Goal: Task Accomplishment & Management: Manage account settings

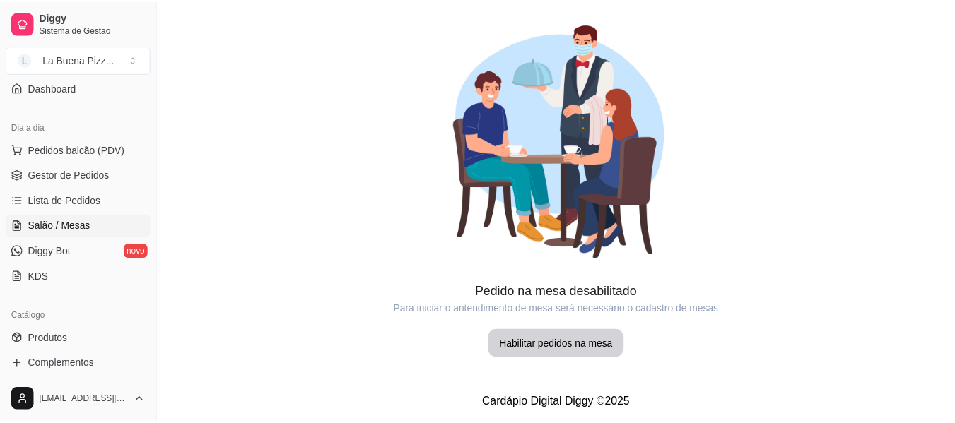
scroll to position [153, 0]
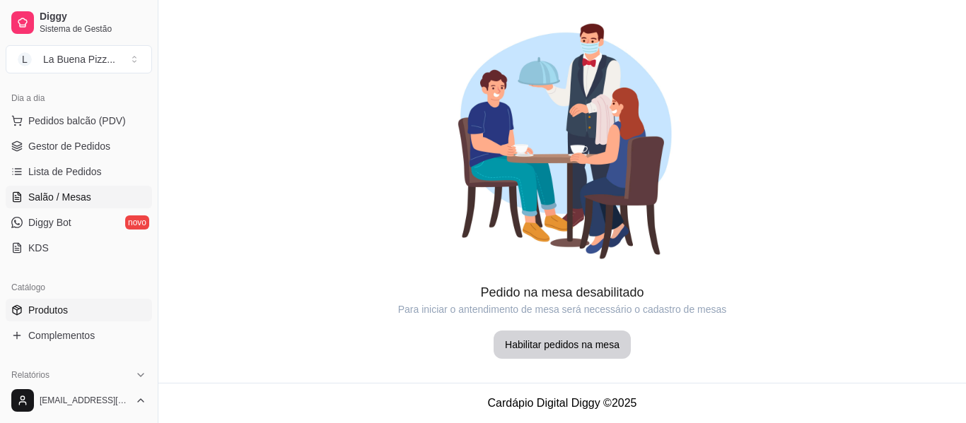
click at [38, 310] on span "Produtos" at bounding box center [48, 310] width 40 height 14
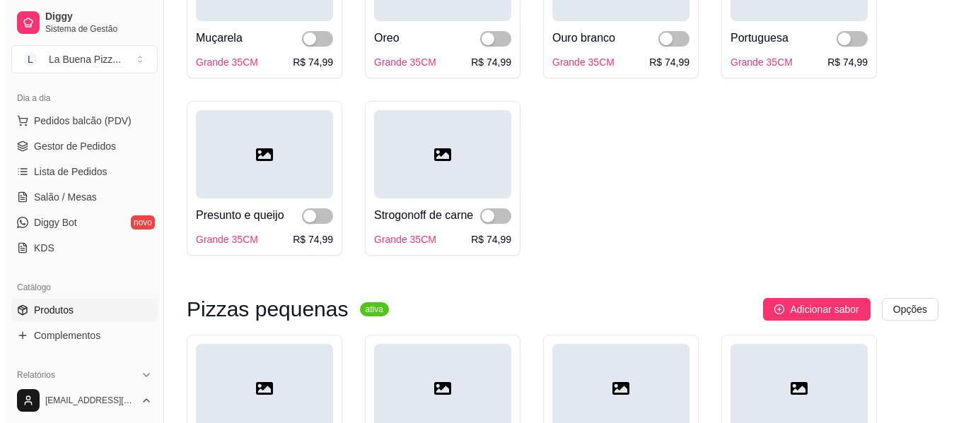
scroll to position [1405, 0]
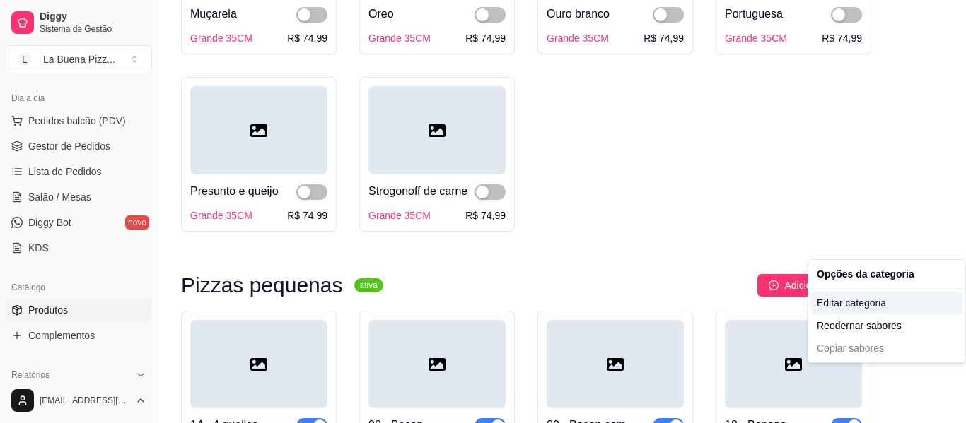
click at [864, 299] on div "Editar categoria" at bounding box center [886, 303] width 151 height 23
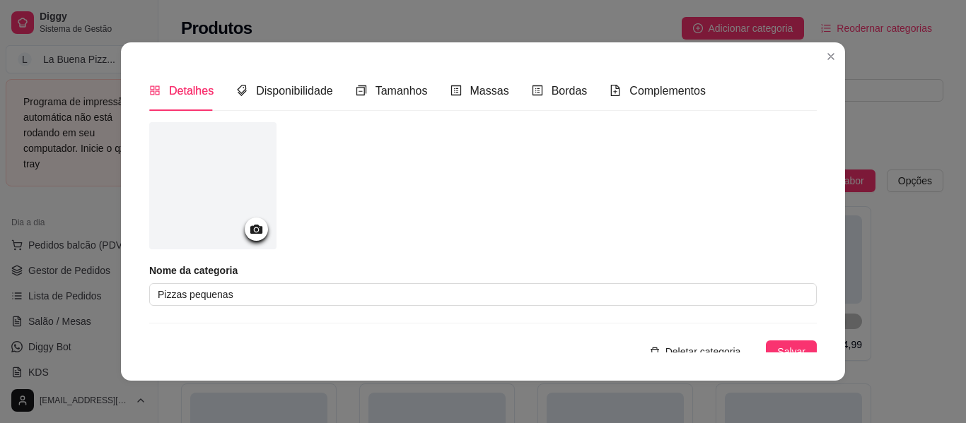
scroll to position [1439, 0]
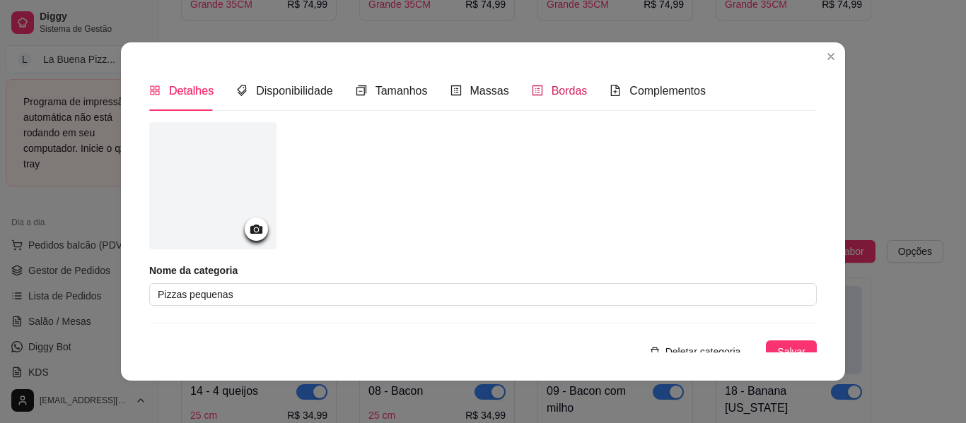
click at [551, 96] on span "Bordas" at bounding box center [569, 91] width 36 height 12
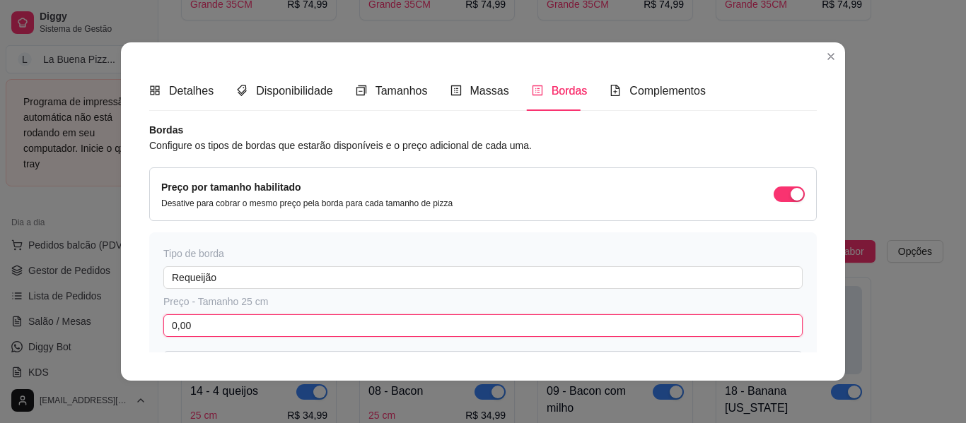
click at [315, 332] on input "0,00" at bounding box center [482, 326] width 639 height 23
click at [331, 325] on input "6,00" at bounding box center [482, 326] width 639 height 23
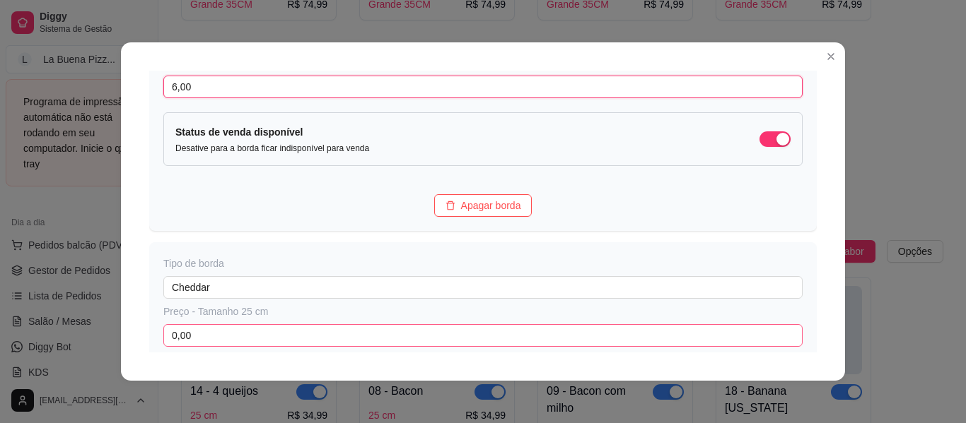
scroll to position [251, 0]
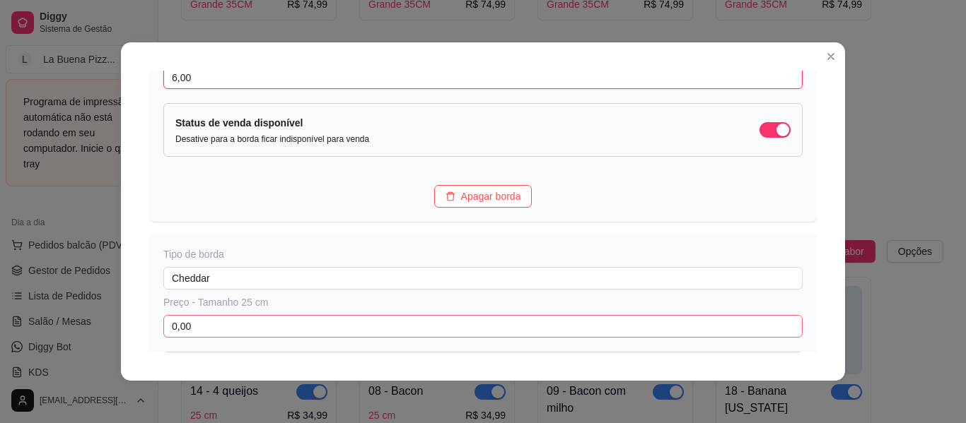
type input "6,00"
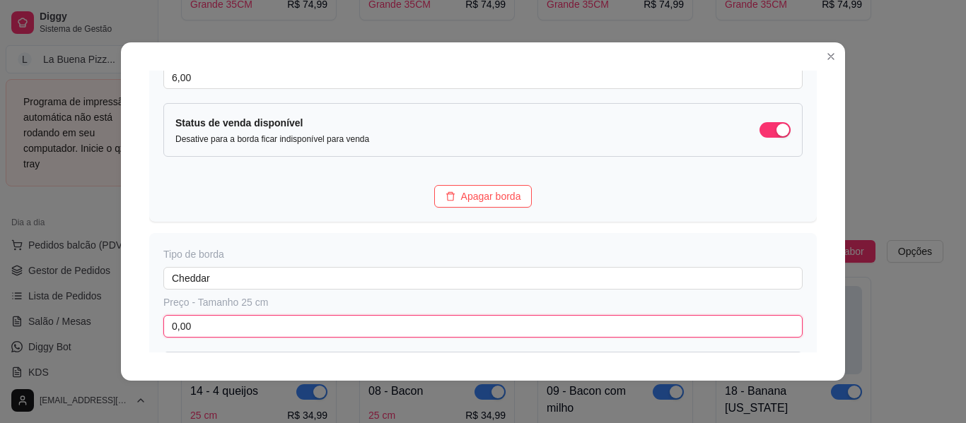
click at [312, 334] on input "0,00" at bounding box center [482, 326] width 639 height 23
paste input "6"
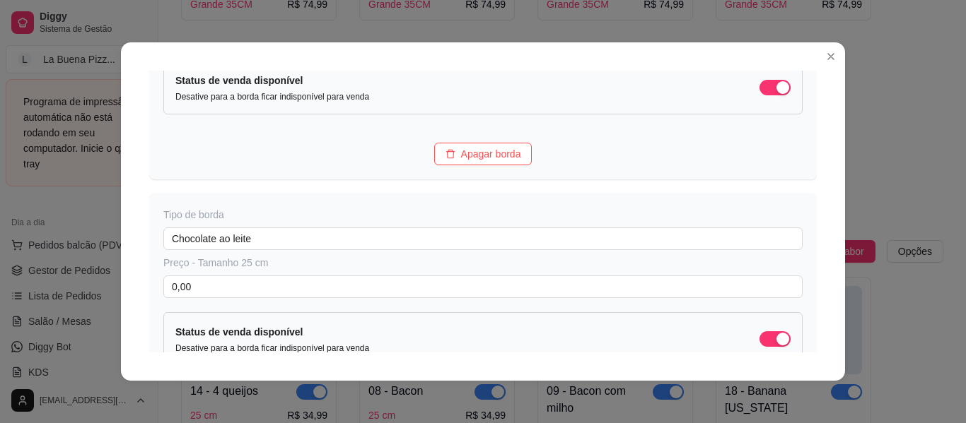
scroll to position [565, 0]
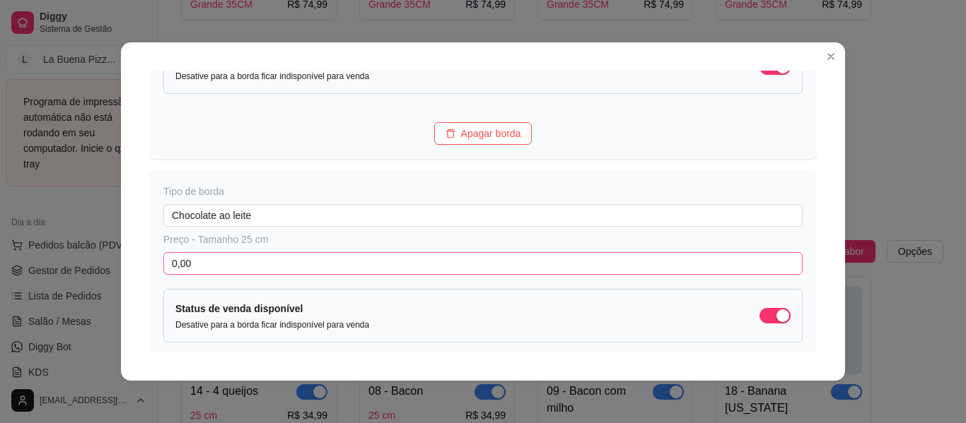
type input "6,00"
click at [273, 272] on input "0,00" at bounding box center [482, 263] width 639 height 23
paste input "6"
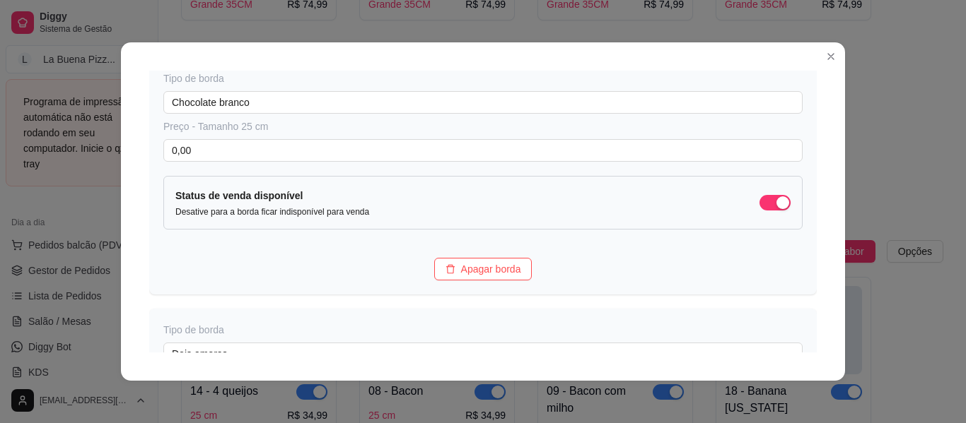
scroll to position [940, 0]
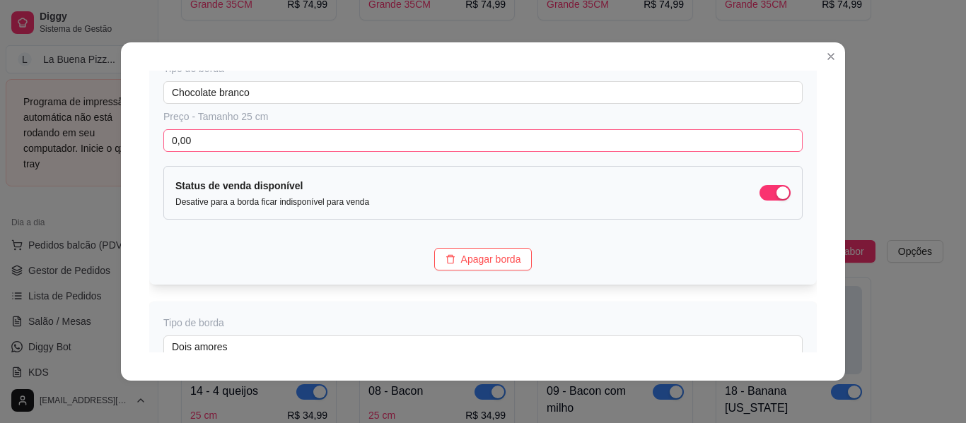
type input "6,00"
click at [290, 134] on input "0,00" at bounding box center [482, 140] width 639 height 23
paste input "6"
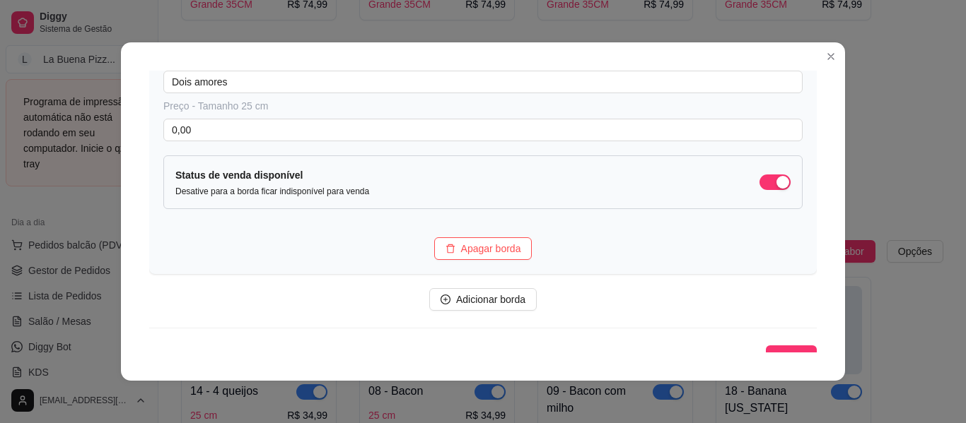
scroll to position [1209, 0]
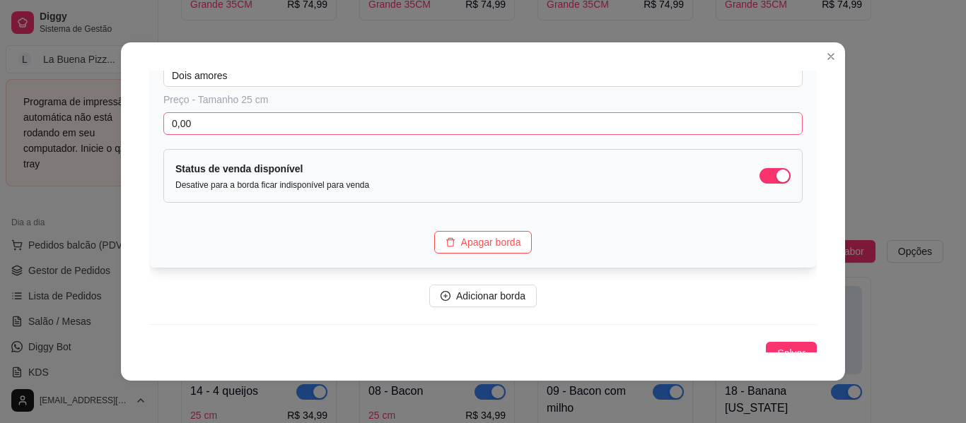
type input "6,00"
click at [292, 127] on input "0,00" at bounding box center [482, 123] width 639 height 23
paste input "6"
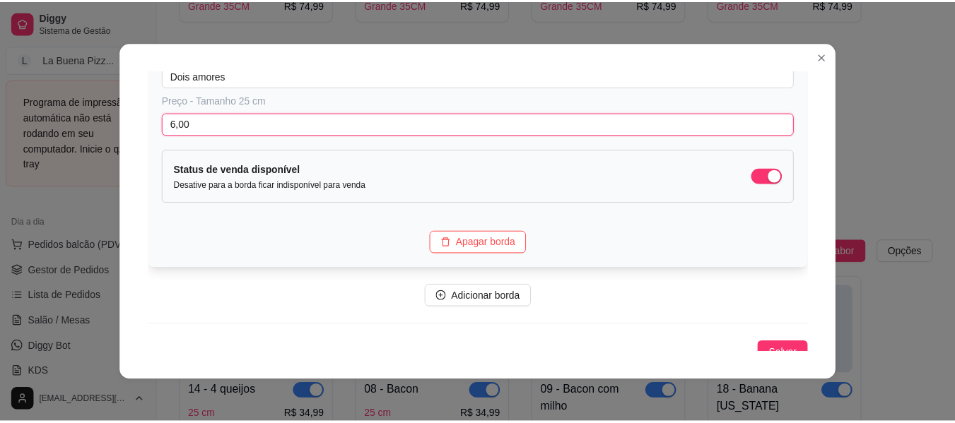
scroll to position [1221, 0]
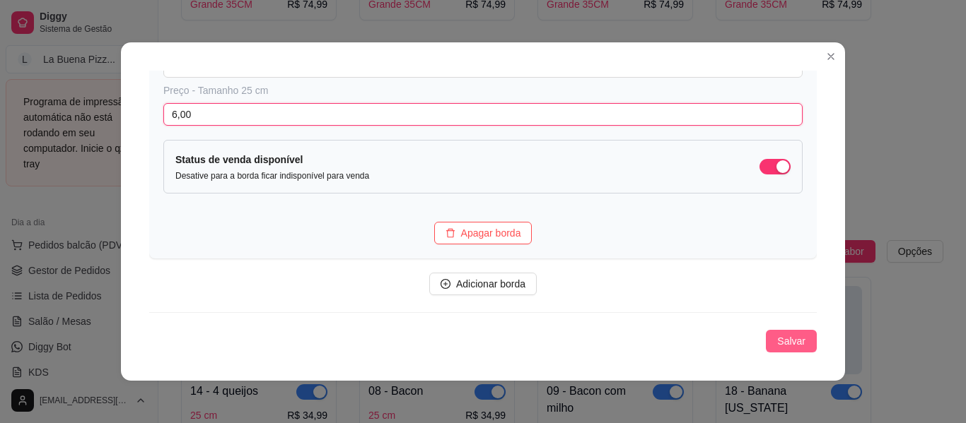
type input "6,00"
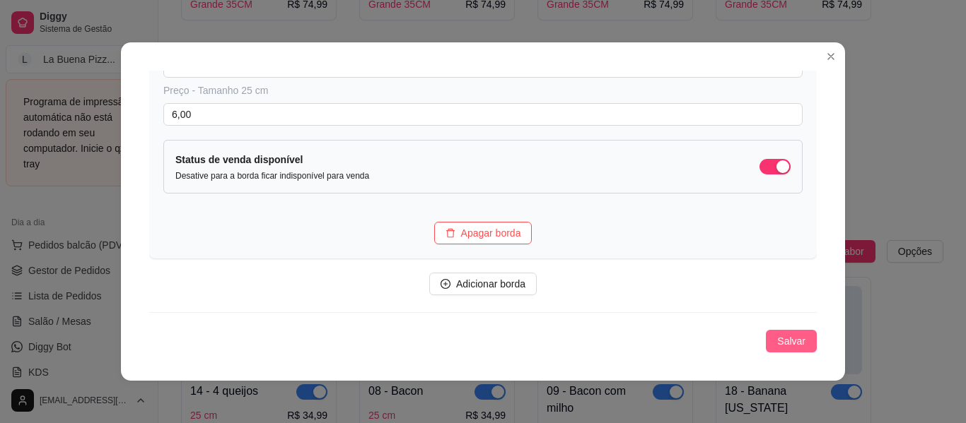
click at [780, 338] on span "Salvar" at bounding box center [791, 342] width 28 height 16
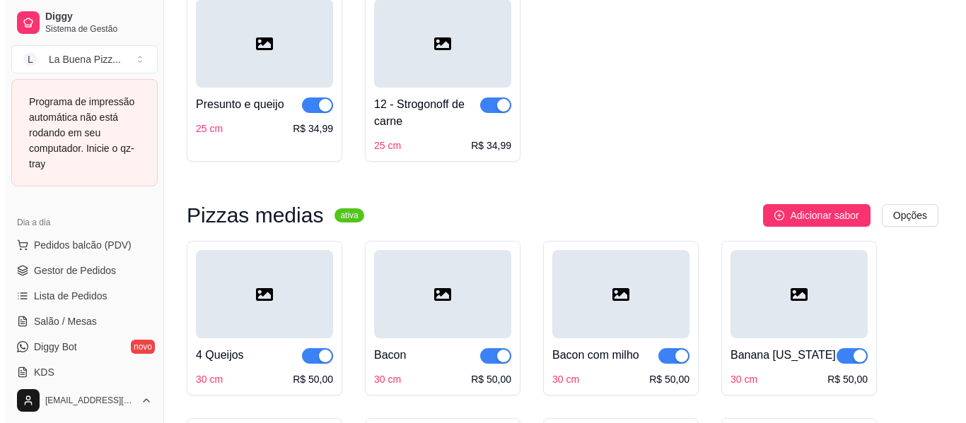
scroll to position [3134, 0]
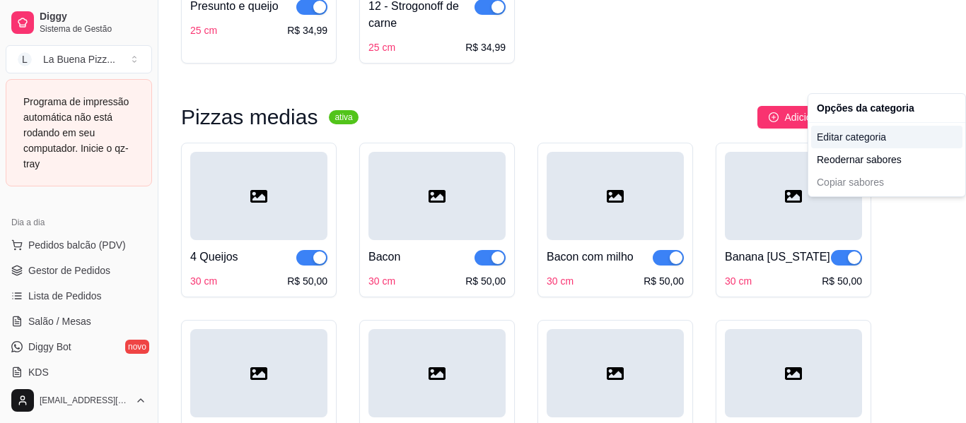
click at [850, 136] on div "Editar categoria" at bounding box center [886, 137] width 151 height 23
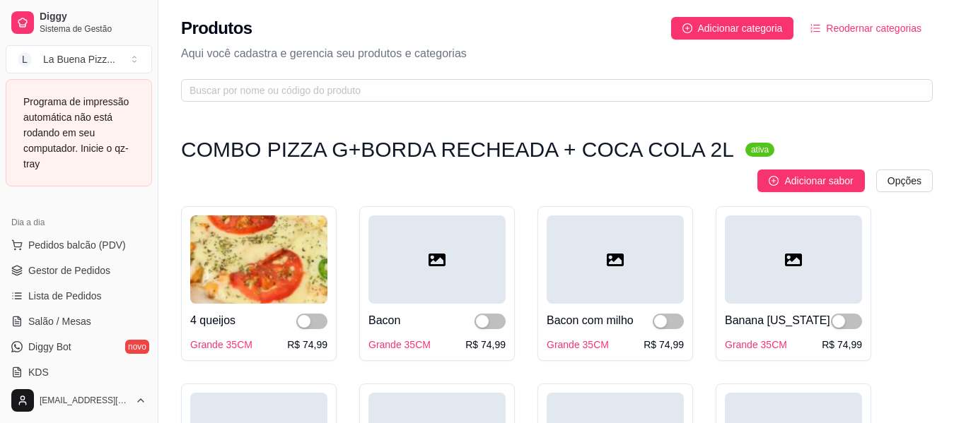
scroll to position [3002, 0]
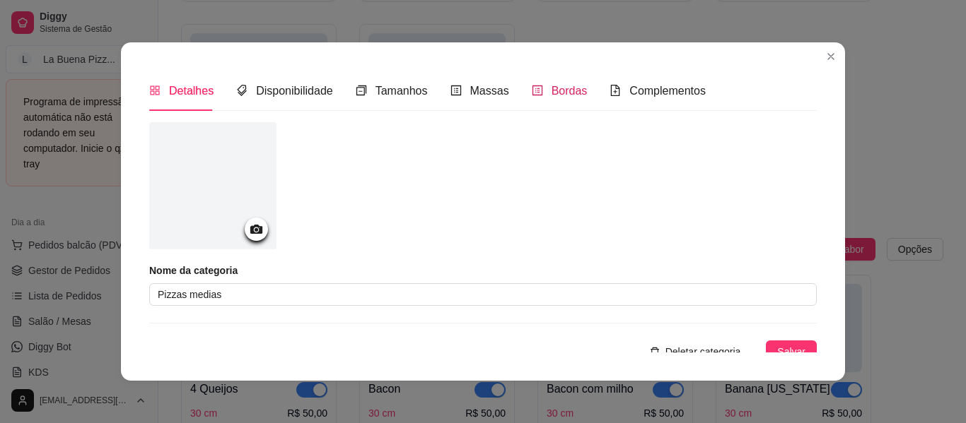
click at [559, 90] on span "Bordas" at bounding box center [569, 91] width 36 height 12
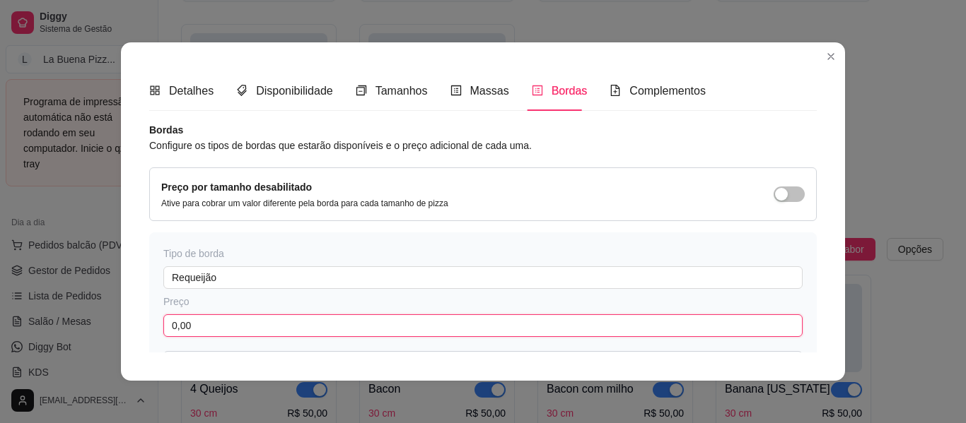
click at [227, 329] on input "0,00" at bounding box center [482, 326] width 639 height 23
click at [227, 329] on input "8,00" at bounding box center [482, 326] width 639 height 23
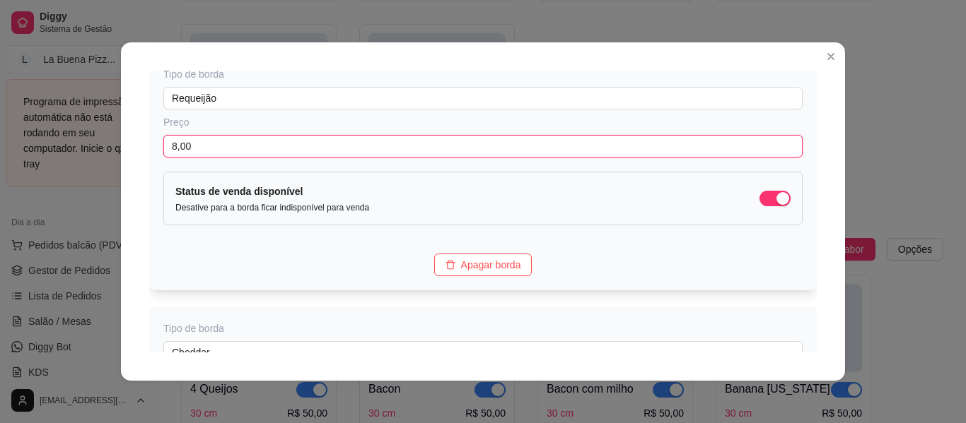
scroll to position [232, 0]
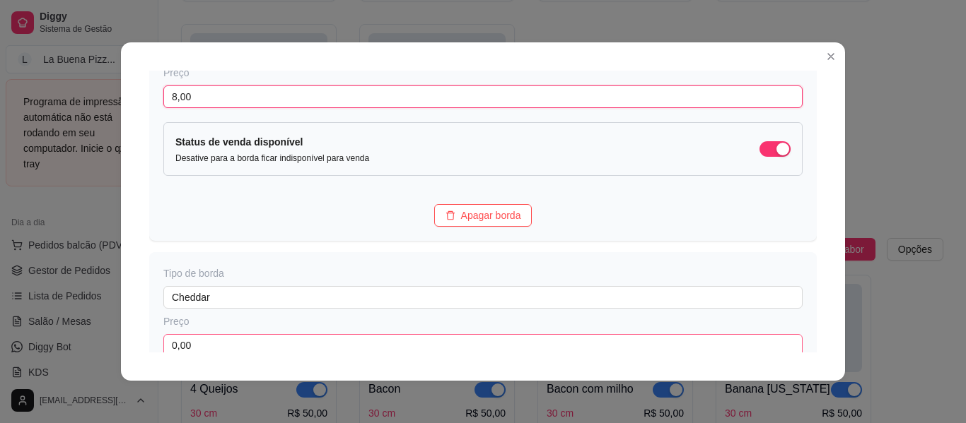
type input "8,00"
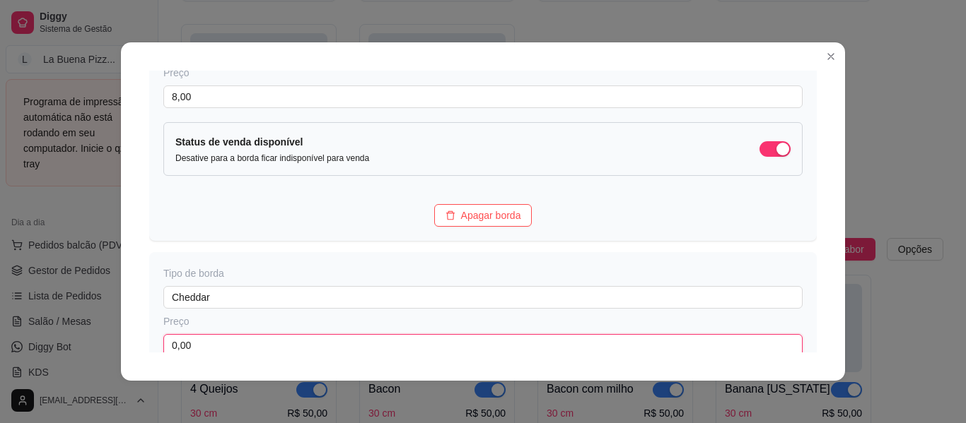
click at [230, 343] on input "0,00" at bounding box center [482, 345] width 639 height 23
paste input "8"
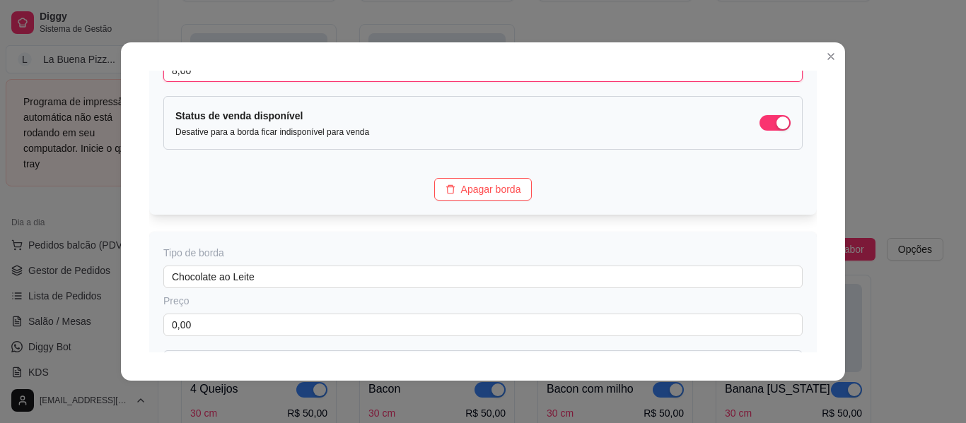
scroll to position [508, 0]
type input "8,00"
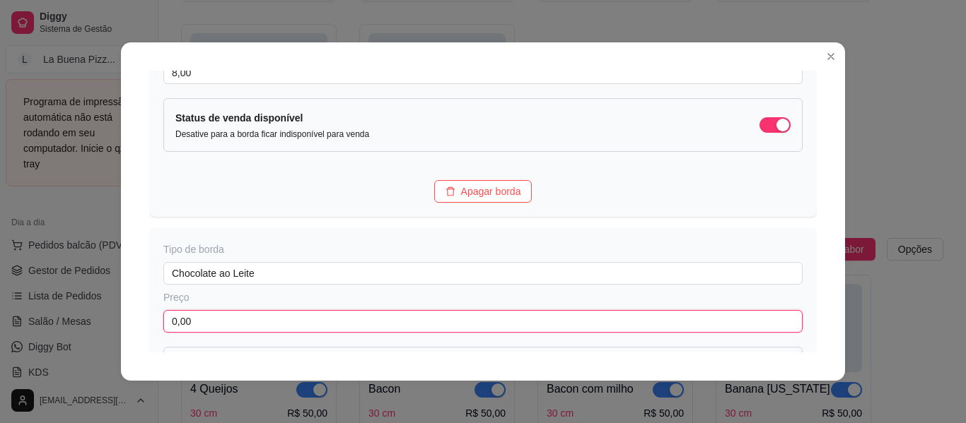
click at [228, 317] on input "0,00" at bounding box center [482, 321] width 639 height 23
paste input "8"
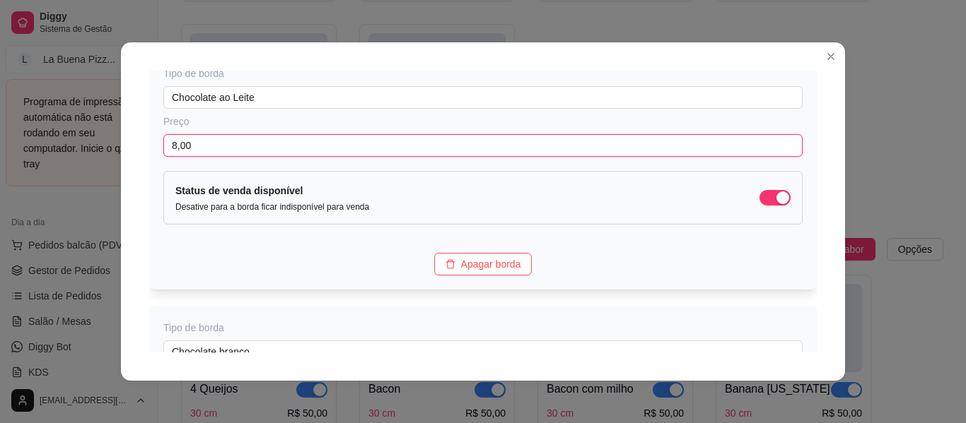
type input "8,00"
click at [228, 317] on div "Tipo de borda Chocolate branco Preço 0,00 Status de venda disponível Desative p…" at bounding box center [482, 426] width 667 height 238
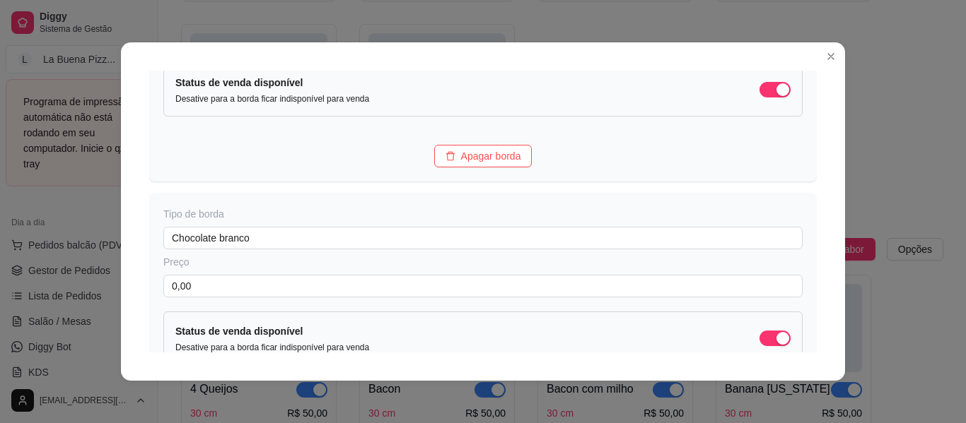
scroll to position [795, 0]
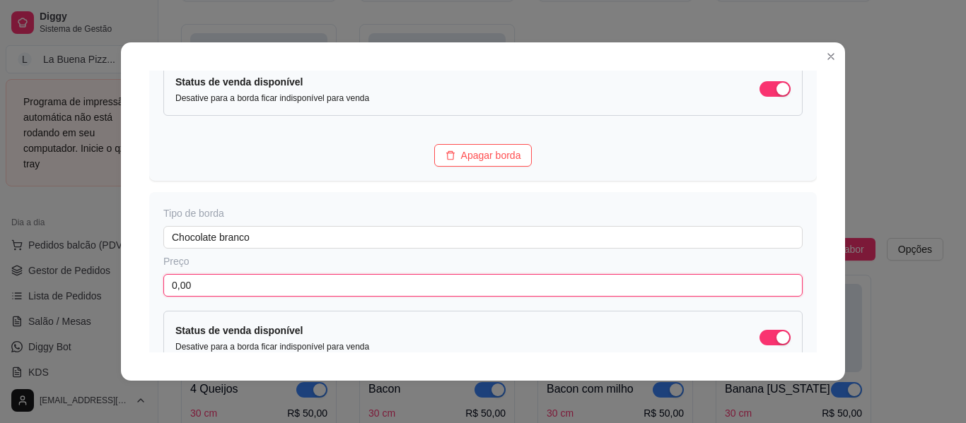
click at [218, 284] on input "0,00" at bounding box center [482, 285] width 639 height 23
paste input "8"
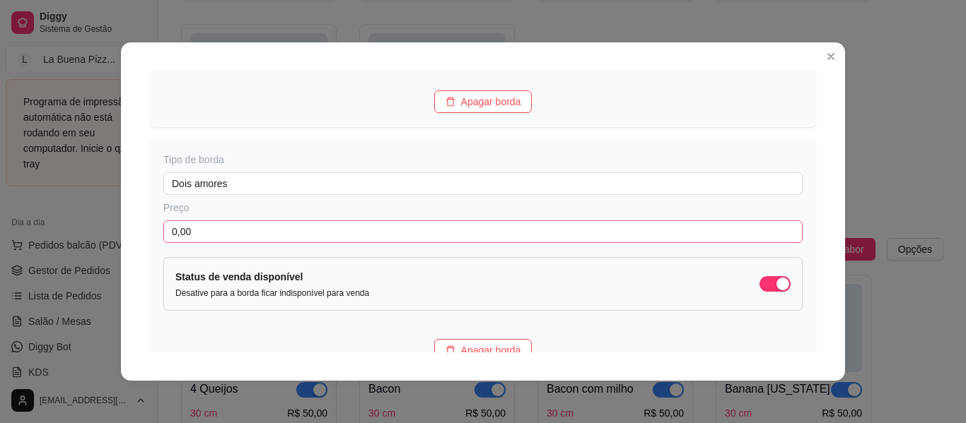
scroll to position [1101, 0]
type input "8,00"
click at [211, 228] on input "0,00" at bounding box center [482, 231] width 639 height 23
paste input "8"
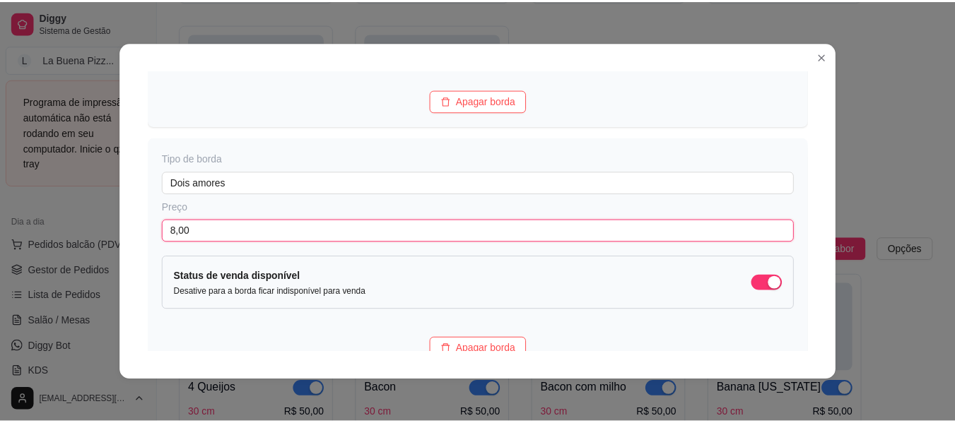
scroll to position [1221, 0]
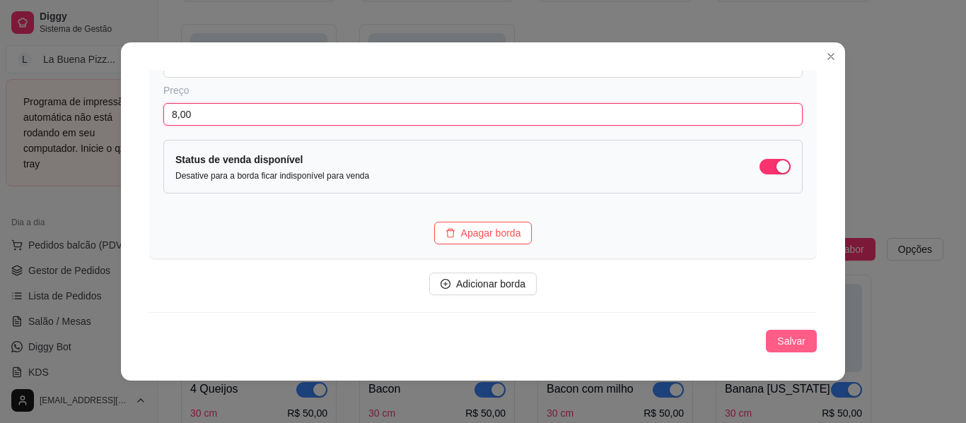
type input "8,00"
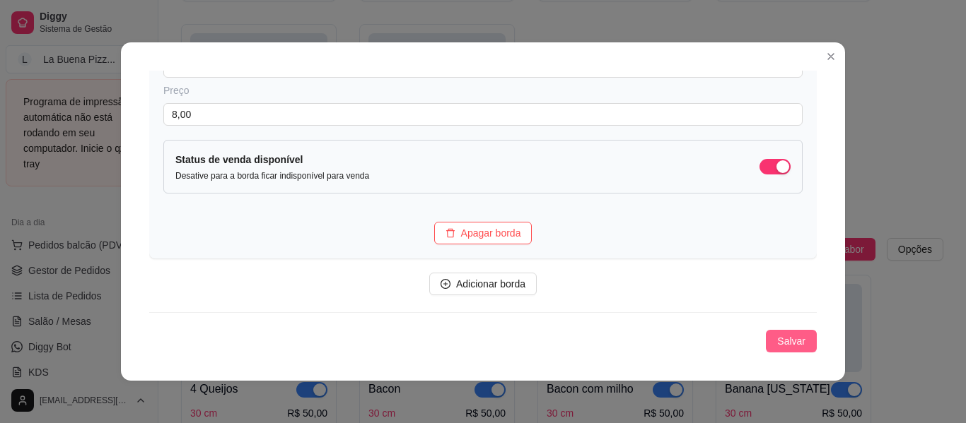
click at [783, 339] on span "Salvar" at bounding box center [791, 342] width 28 height 16
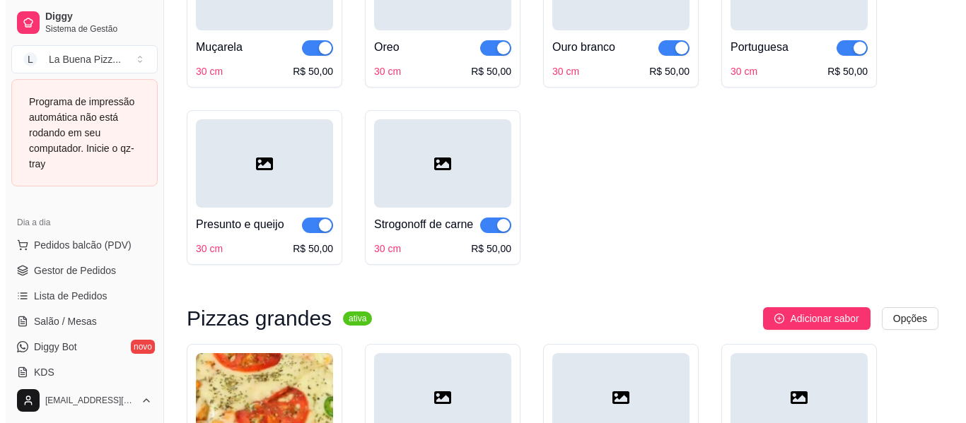
scroll to position [4445, 0]
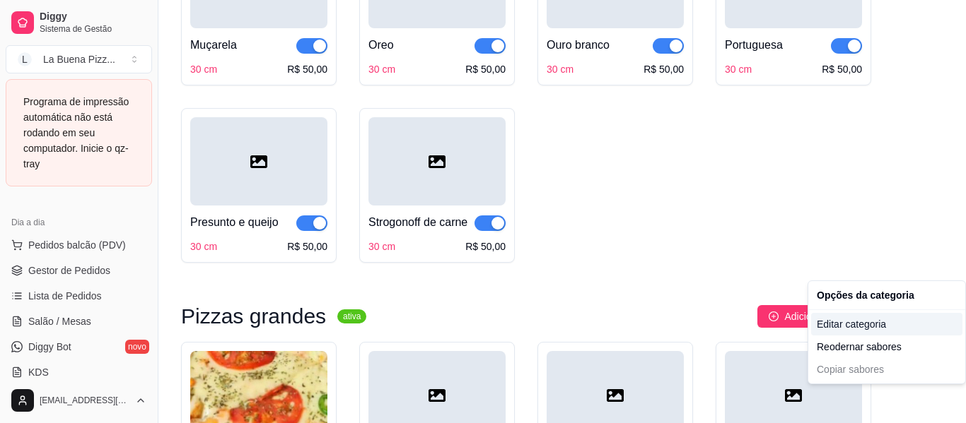
click at [896, 322] on div "Editar categoria" at bounding box center [886, 324] width 151 height 23
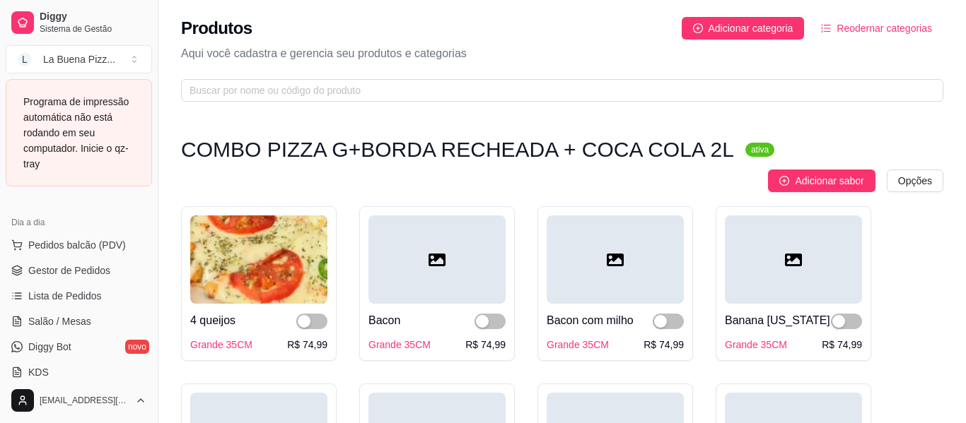
scroll to position [4500, 0]
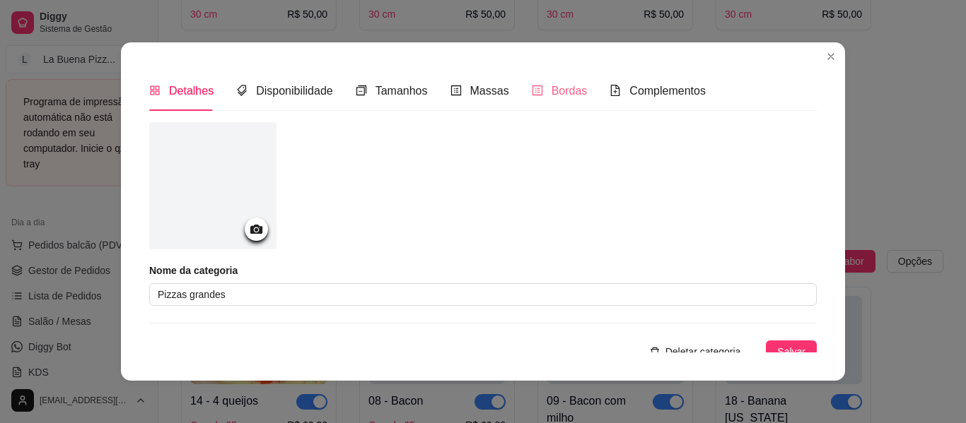
click at [570, 102] on div "Bordas" at bounding box center [560, 91] width 56 height 40
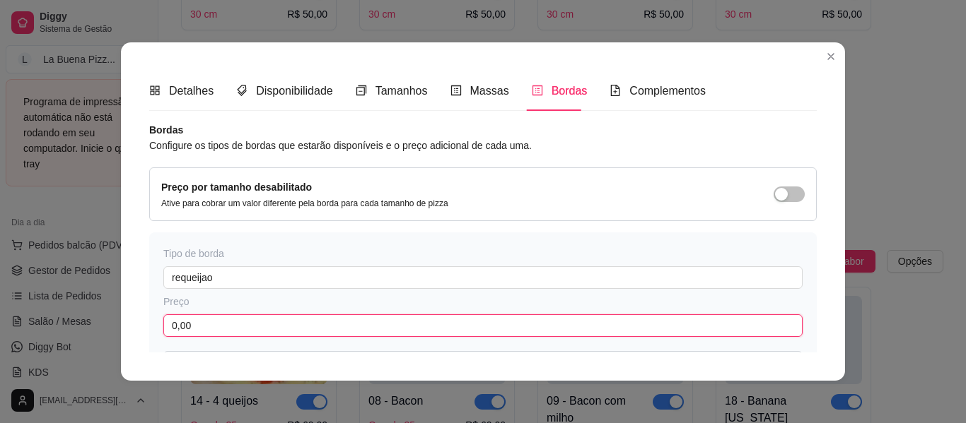
click at [369, 327] on input "0,00" at bounding box center [482, 326] width 639 height 23
click at [369, 327] on input "10,00" at bounding box center [482, 326] width 639 height 23
click at [368, 327] on input "10,00" at bounding box center [482, 326] width 639 height 23
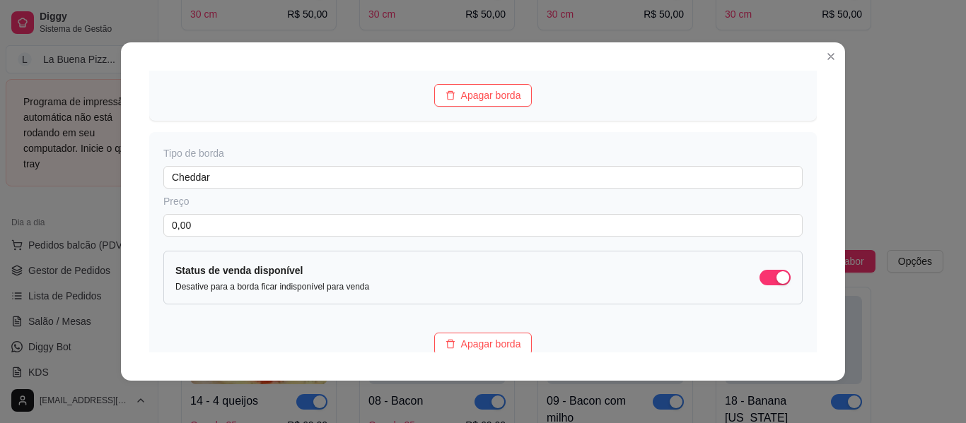
scroll to position [351, 0]
type input "10,00"
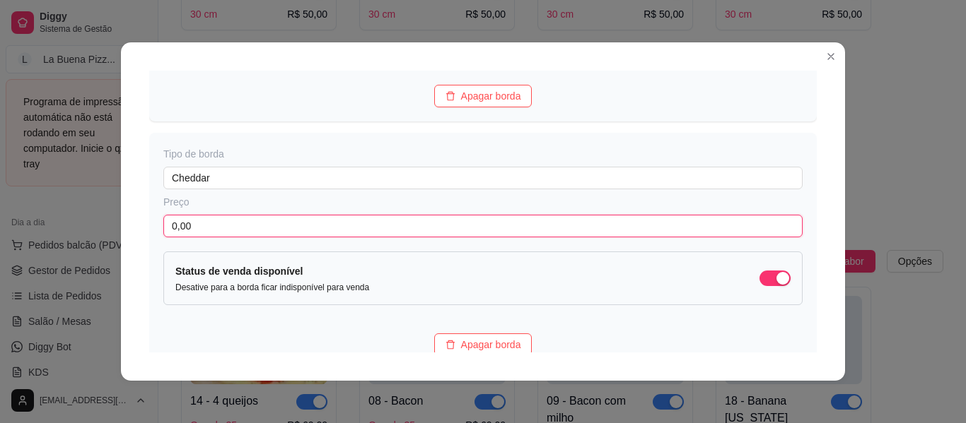
click at [282, 230] on input "0,00" at bounding box center [482, 226] width 639 height 23
paste input "1"
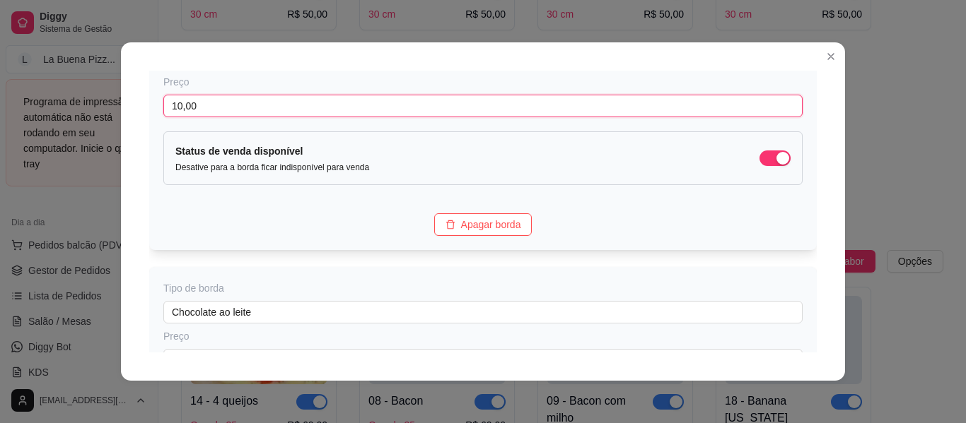
scroll to position [526, 0]
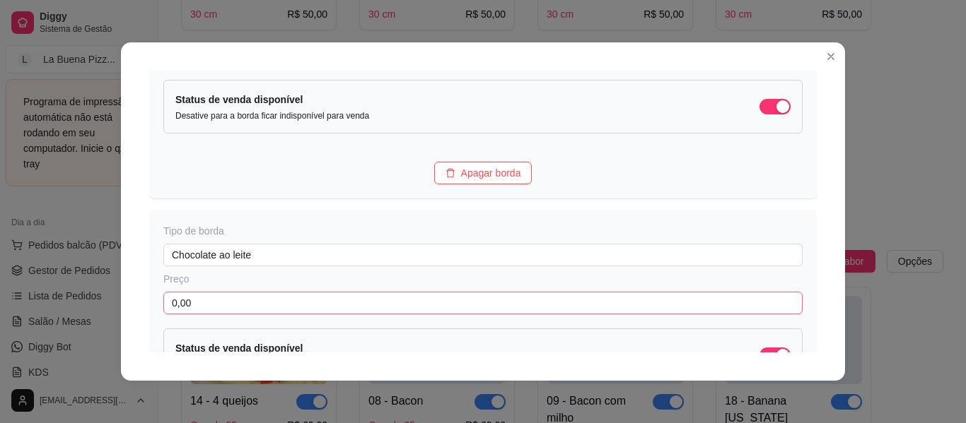
type input "10,00"
click at [283, 300] on input "0,00" at bounding box center [482, 303] width 639 height 23
paste input "1"
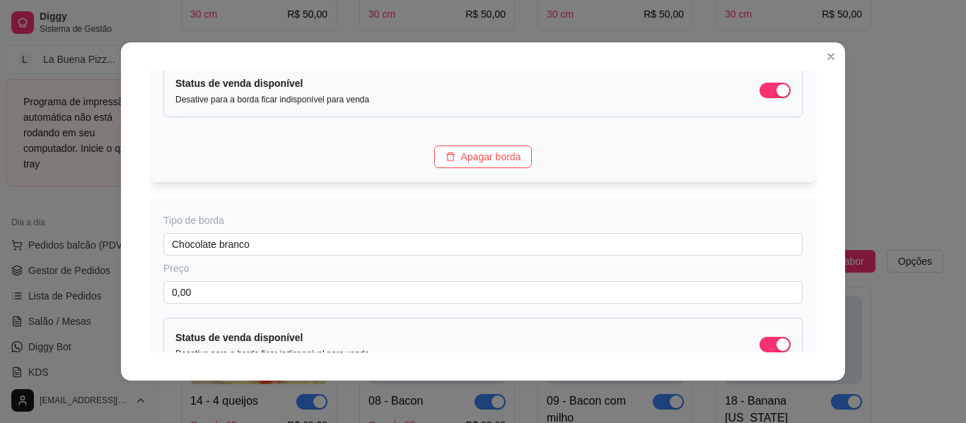
scroll to position [804, 0]
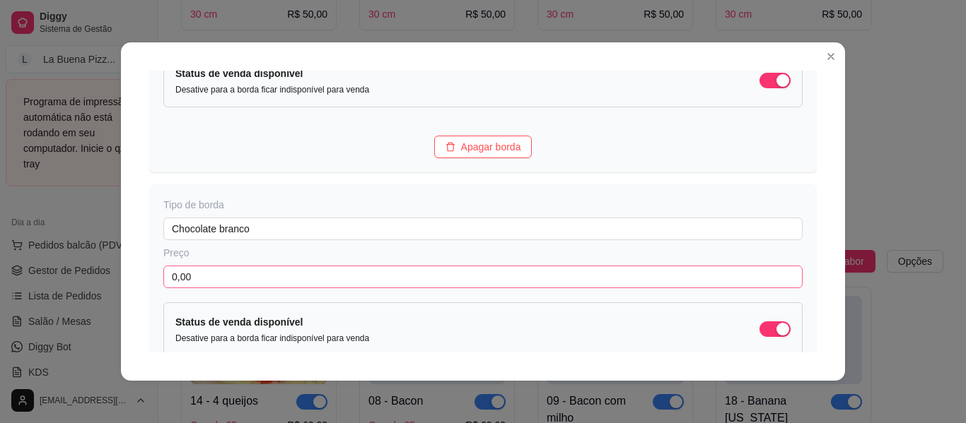
type input "10,00"
click at [273, 281] on input "0,00" at bounding box center [482, 277] width 639 height 23
paste input "1"
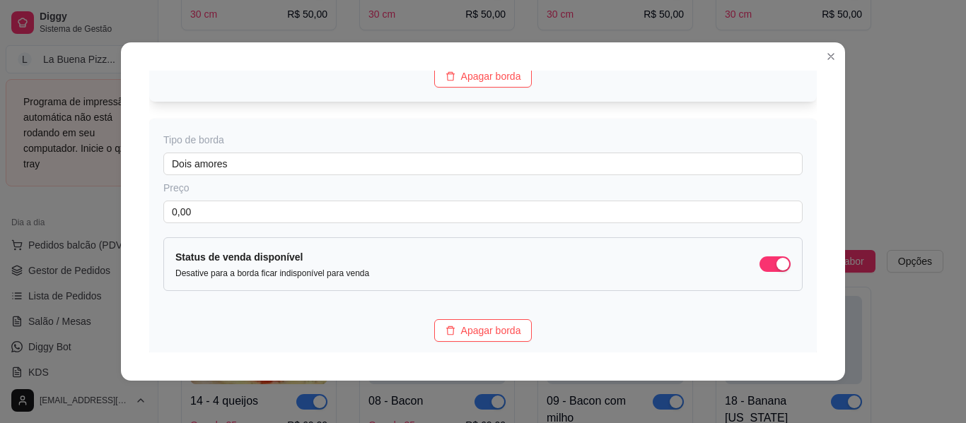
scroll to position [1128, 0]
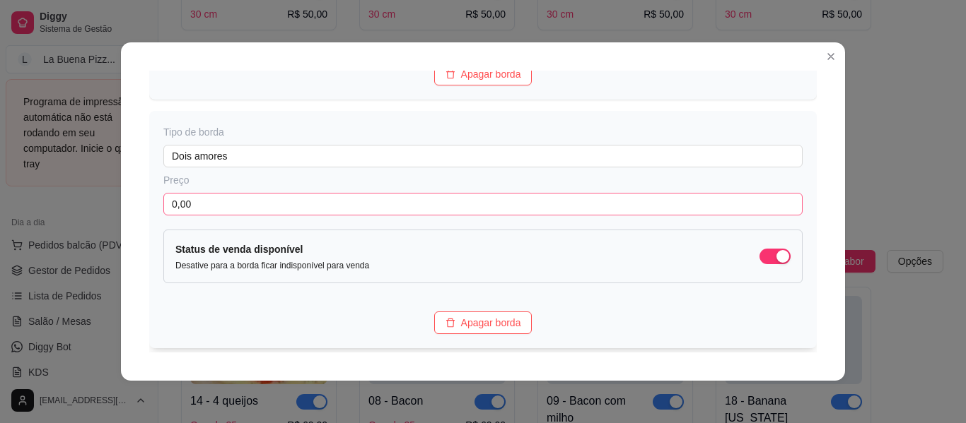
type input "10,00"
click at [261, 199] on input "0,00" at bounding box center [482, 204] width 639 height 23
paste input "1"
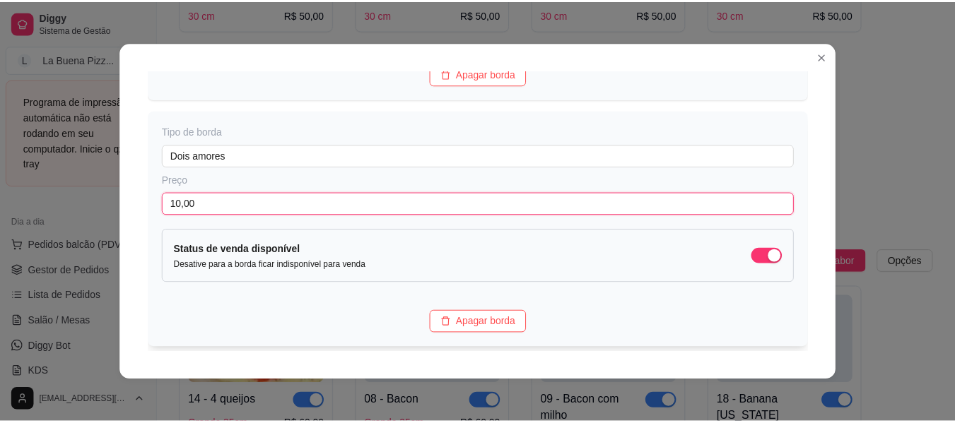
scroll to position [1221, 0]
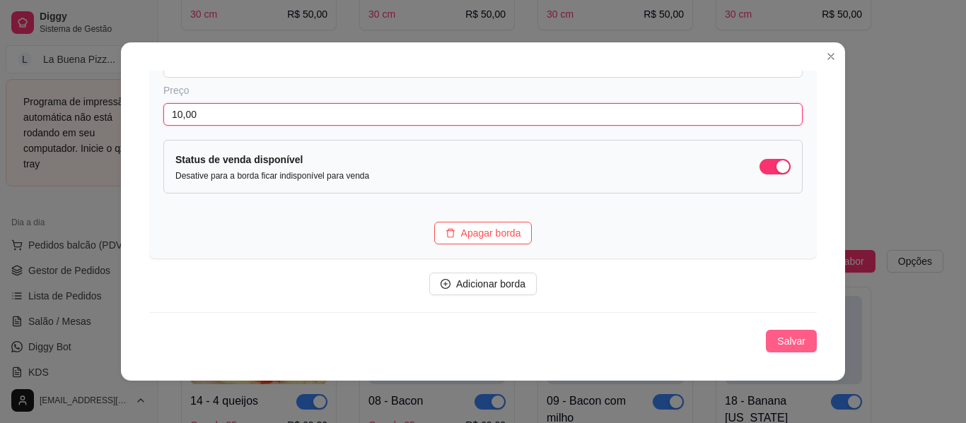
type input "10,00"
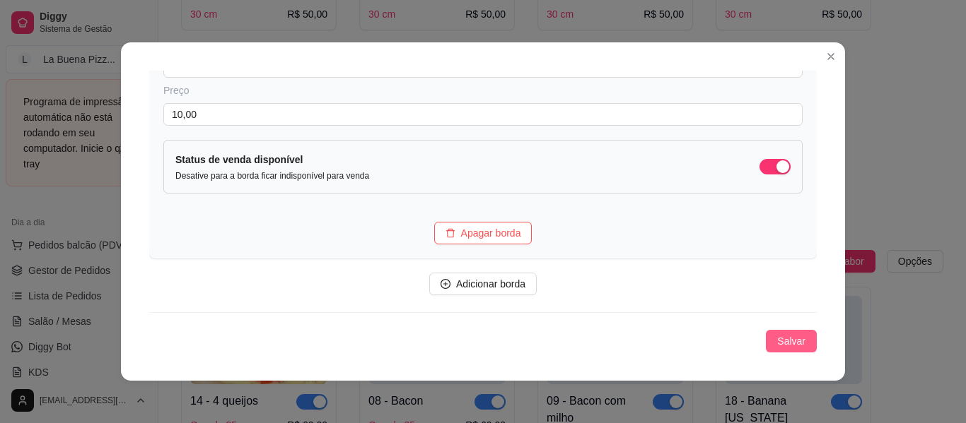
click at [778, 332] on button "Salvar" at bounding box center [791, 341] width 51 height 23
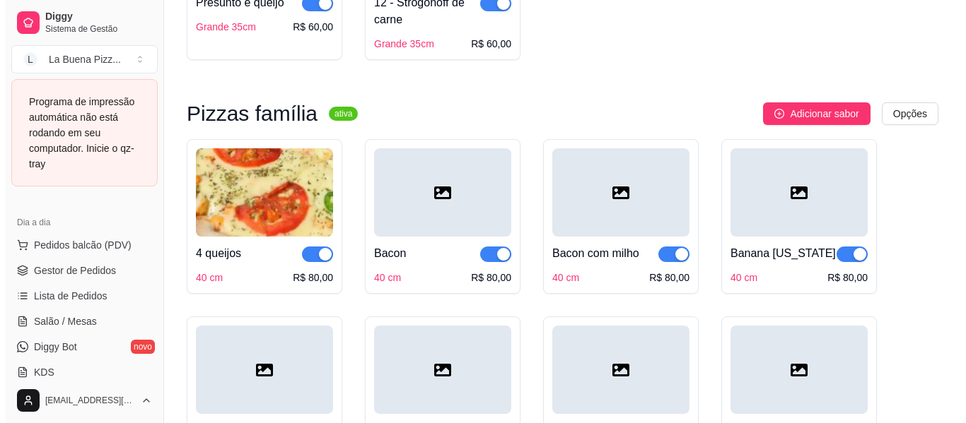
scroll to position [6230, 0]
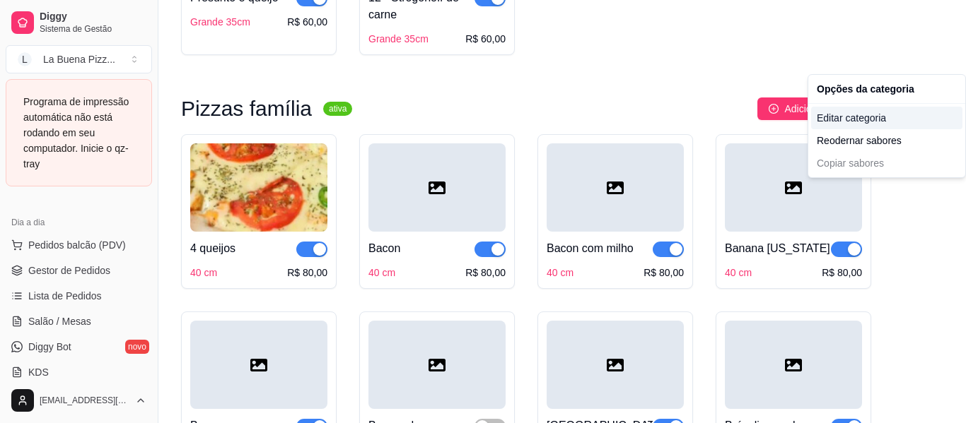
click at [848, 127] on div "Editar categoria" at bounding box center [886, 118] width 151 height 23
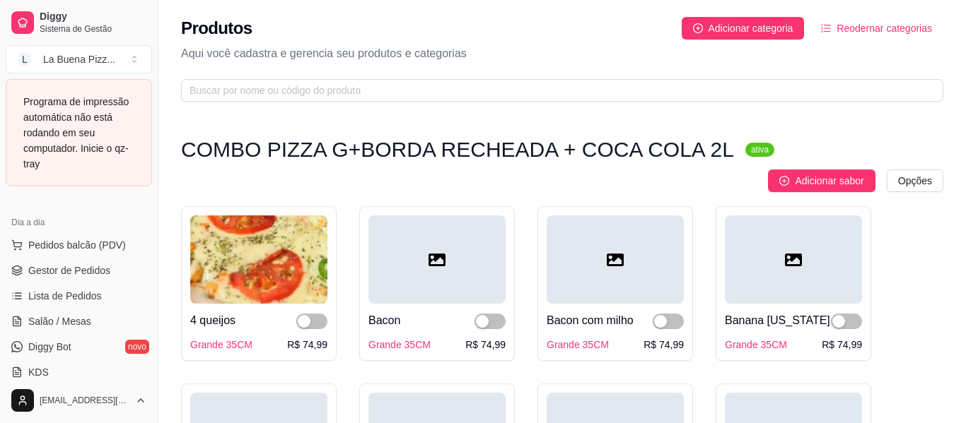
scroll to position [6079, 0]
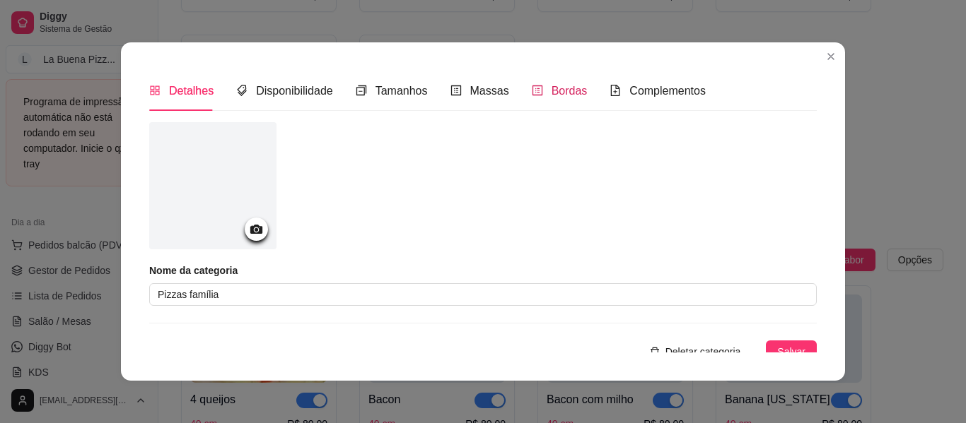
click at [551, 86] on span "Bordas" at bounding box center [569, 91] width 36 height 12
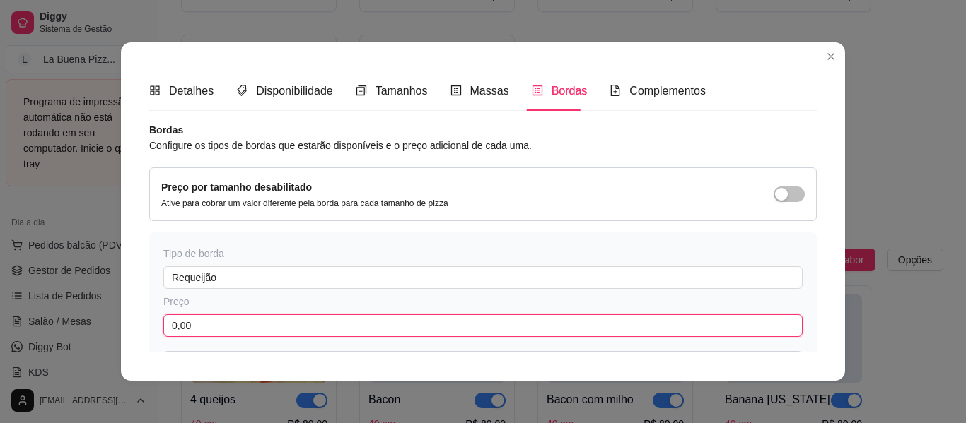
click at [315, 333] on input "0,00" at bounding box center [482, 326] width 639 height 23
click at [315, 333] on input "12,00" at bounding box center [482, 326] width 639 height 23
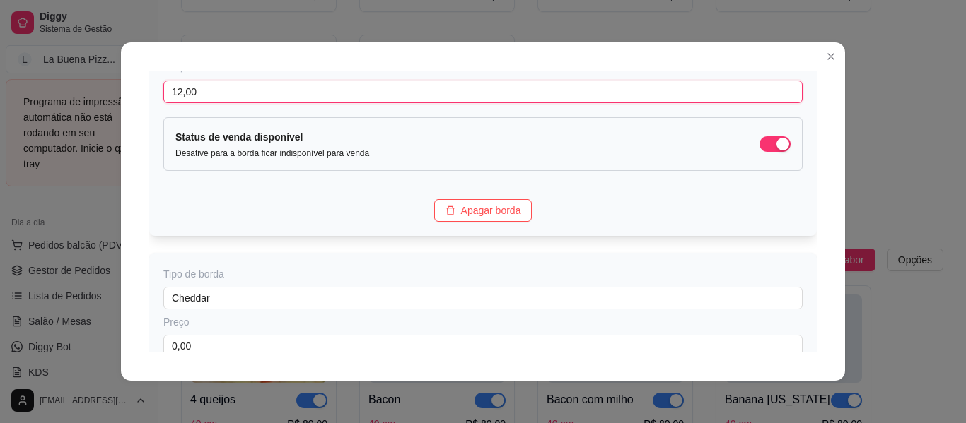
scroll to position [253, 0]
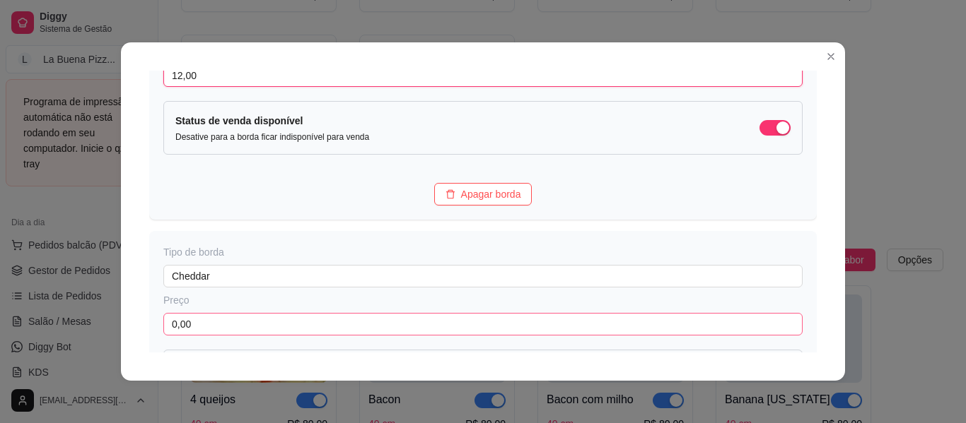
type input "12,00"
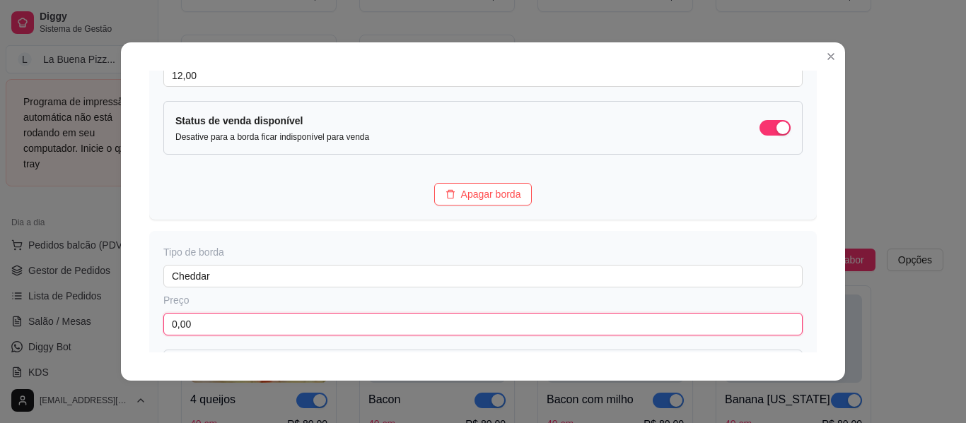
click at [307, 322] on input "0,00" at bounding box center [482, 324] width 639 height 23
paste input "12"
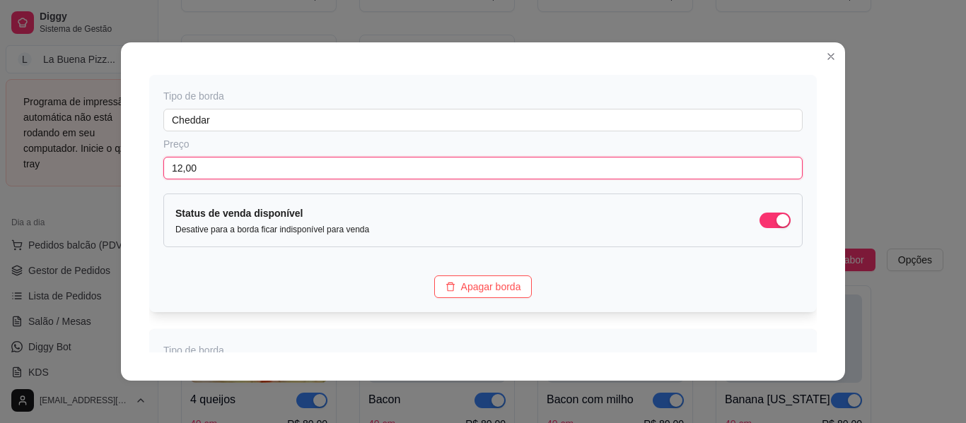
scroll to position [497, 0]
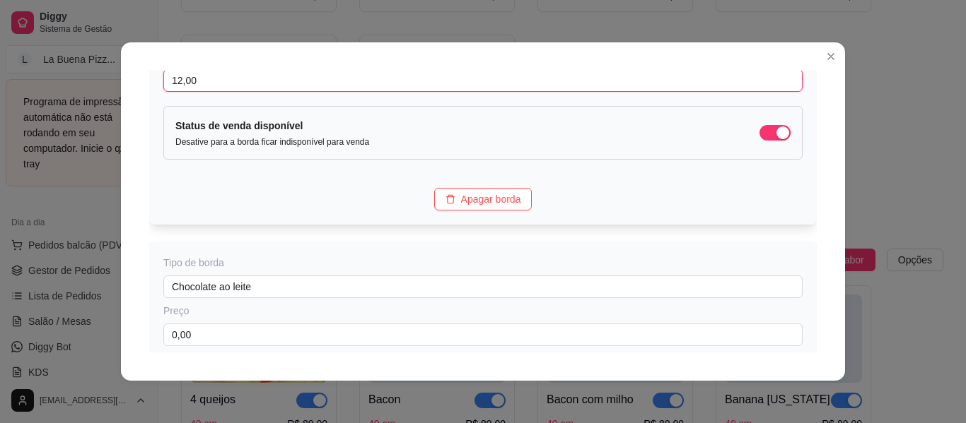
type input "12,00"
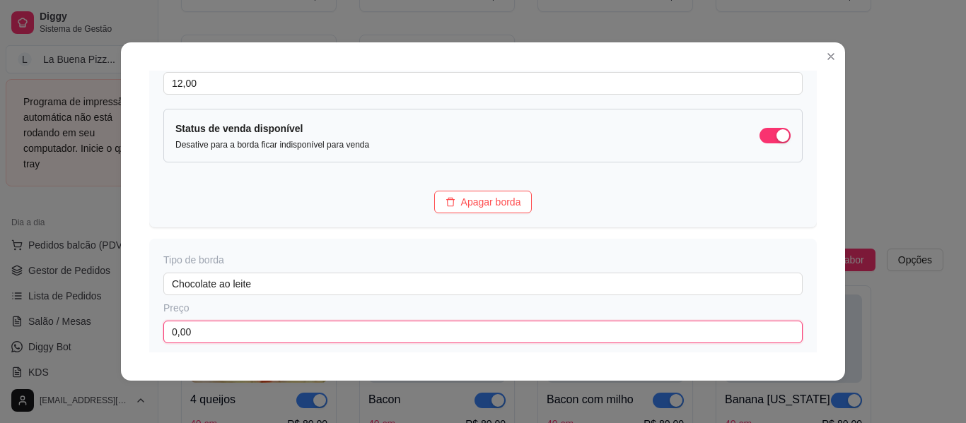
click at [310, 324] on input "0,00" at bounding box center [482, 332] width 639 height 23
paste input "12"
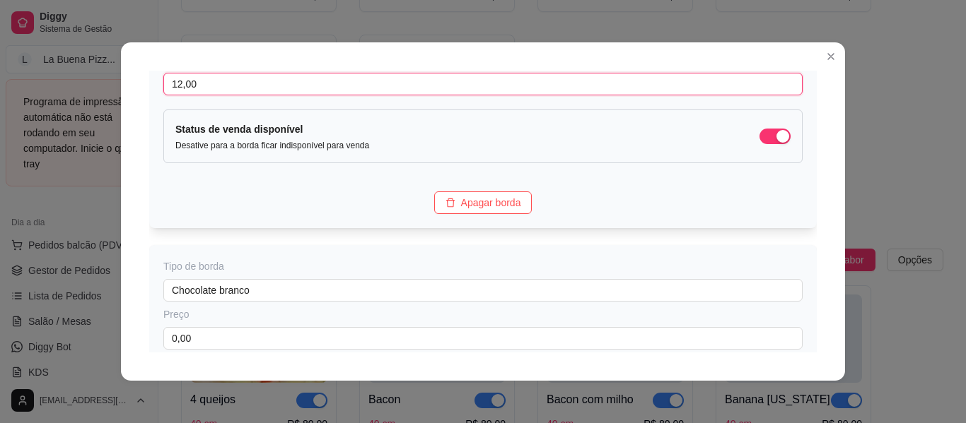
scroll to position [746, 0]
type input "12,00"
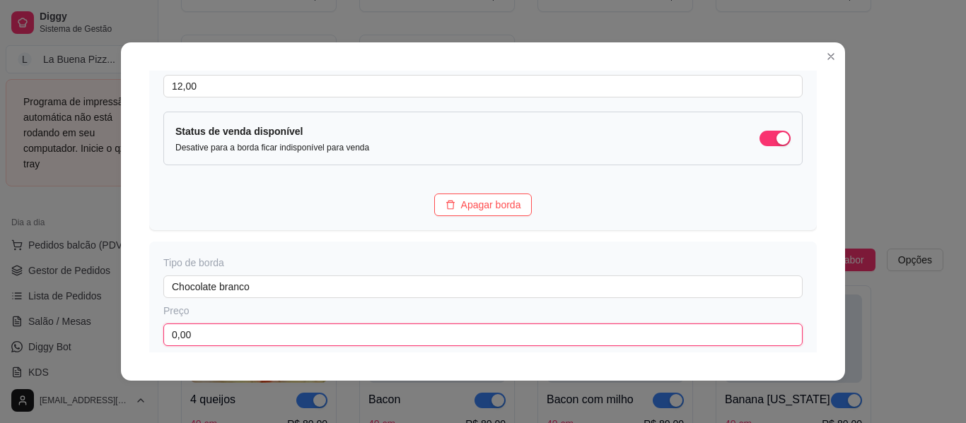
click at [310, 334] on input "0,00" at bounding box center [482, 335] width 639 height 23
paste input "12"
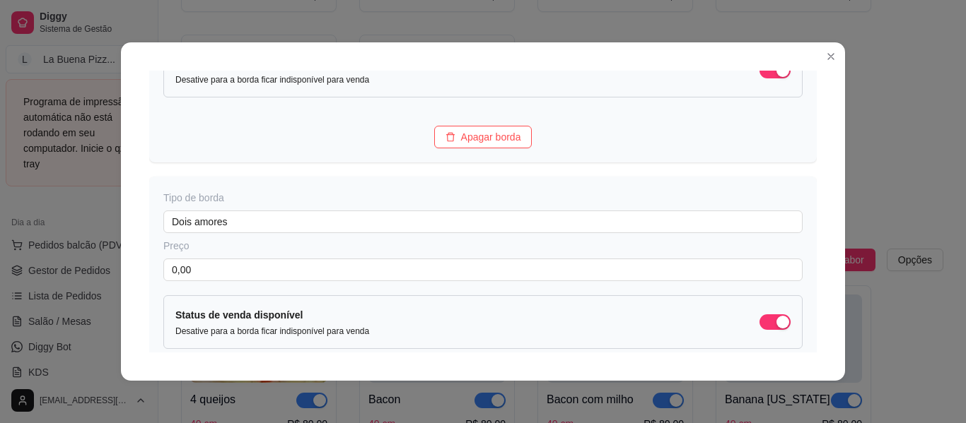
scroll to position [1064, 0]
type input "12,00"
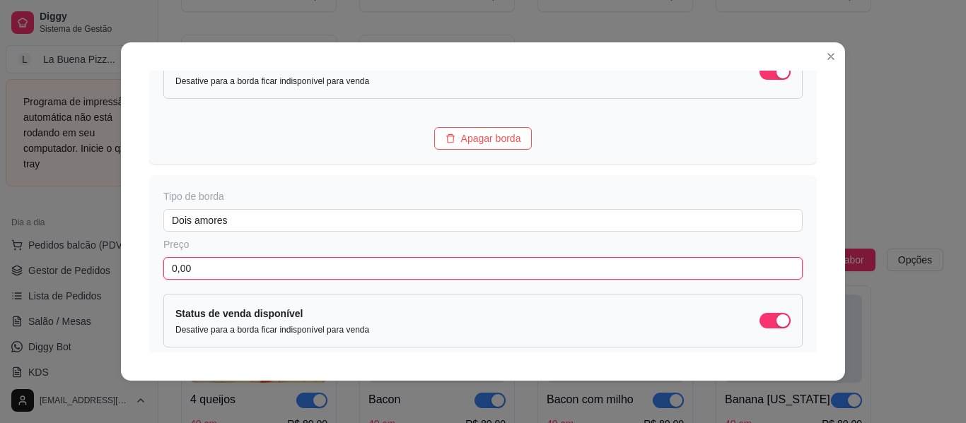
click at [311, 266] on input "0,00" at bounding box center [482, 268] width 639 height 23
paste input "12"
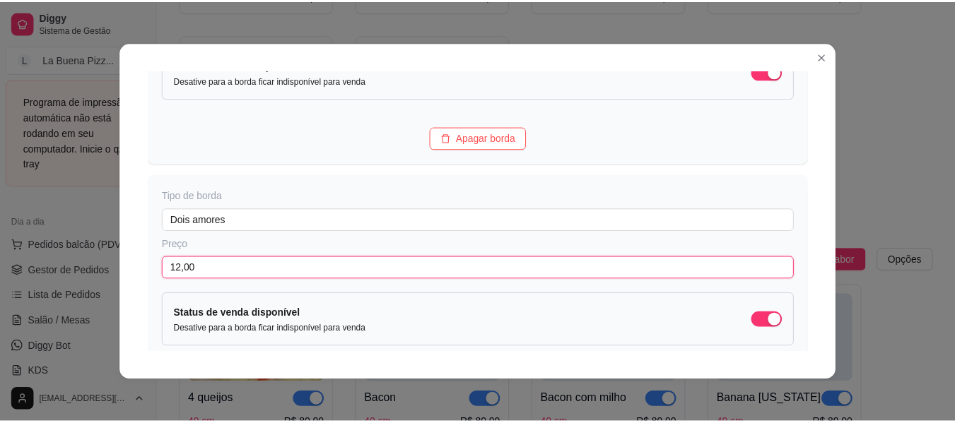
scroll to position [1221, 0]
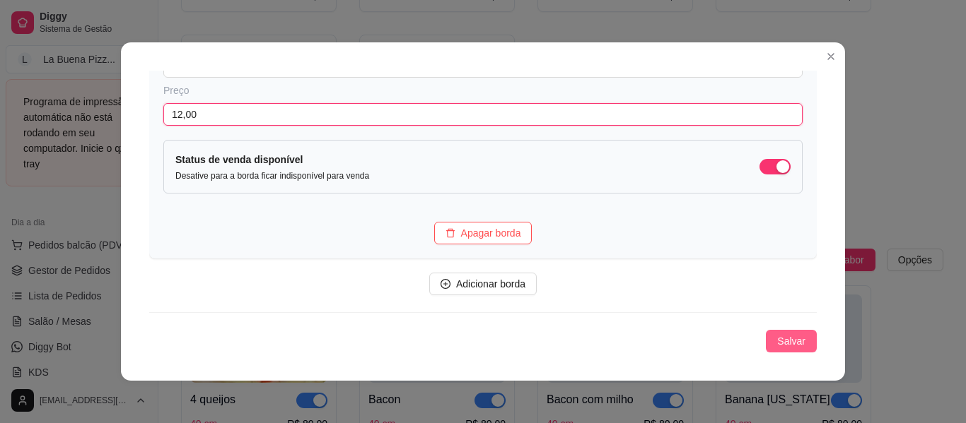
type input "12,00"
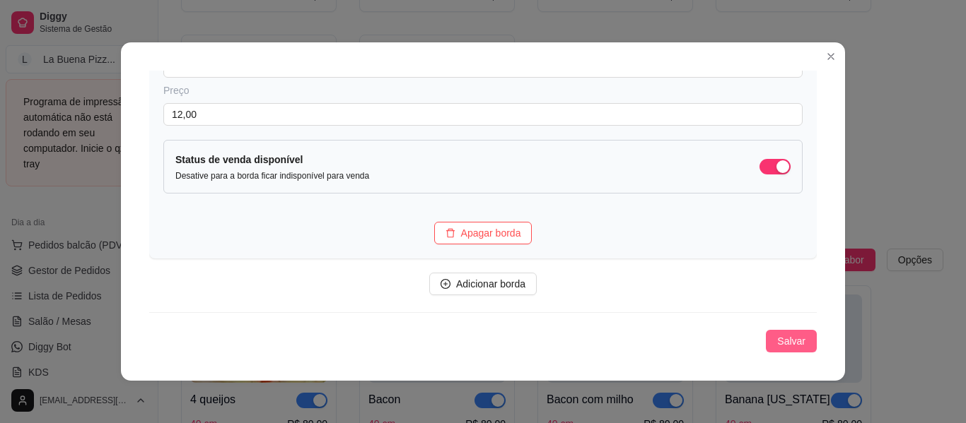
click at [781, 341] on span "Salvar" at bounding box center [791, 342] width 28 height 16
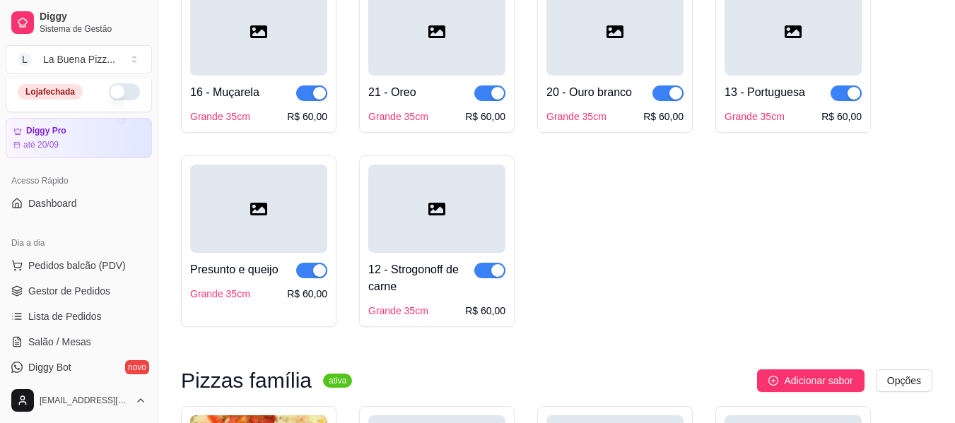
scroll to position [0, 0]
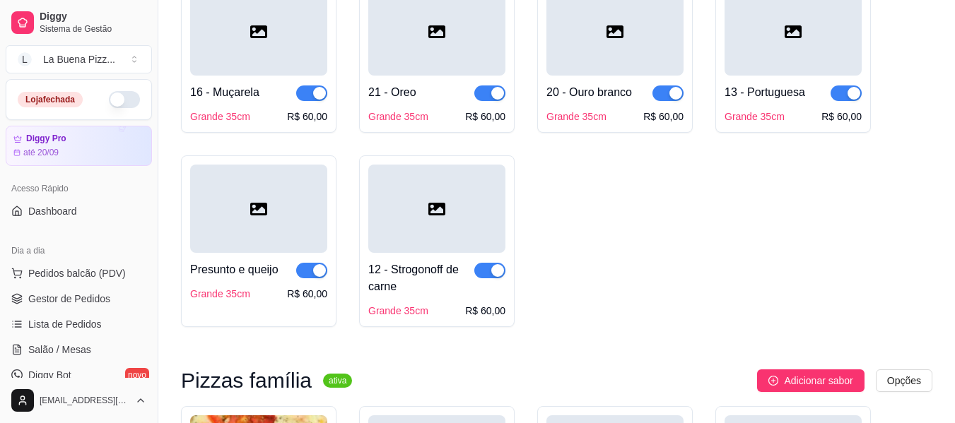
click at [109, 98] on button "button" at bounding box center [124, 99] width 31 height 17
click at [136, 81] on div "Diggy Sistema de Gestão L La Buena Pizz ... Loja aberta Diggy Pro até 20/09 Ace…" at bounding box center [79, 211] width 158 height 423
click at [73, 332] on link "Lista de Pedidos" at bounding box center [79, 324] width 146 height 23
